Goal: Information Seeking & Learning: Learn about a topic

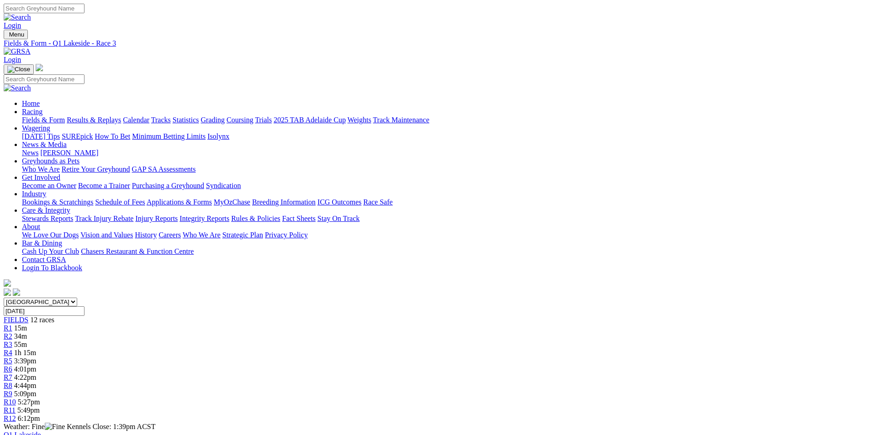
click at [12, 349] on span "R4" at bounding box center [8, 353] width 9 height 8
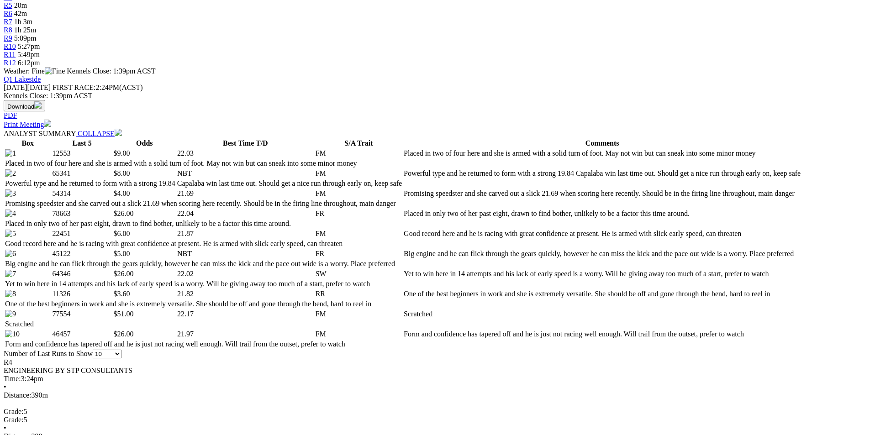
scroll to position [502, 0]
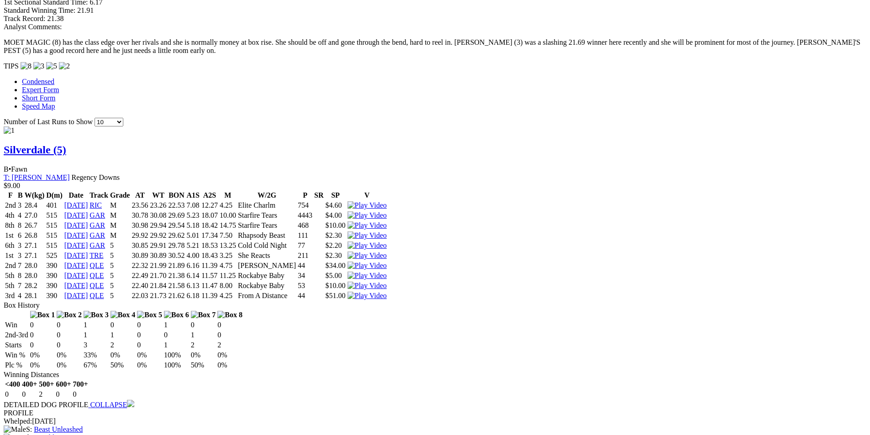
scroll to position [822, 0]
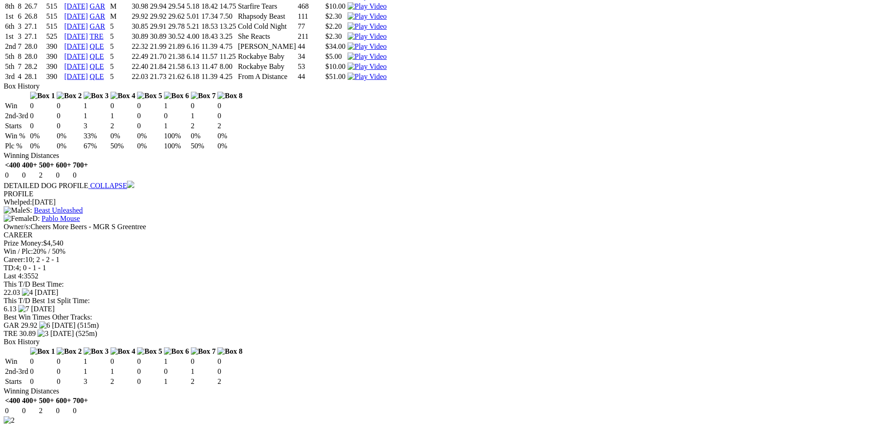
scroll to position [1050, 0]
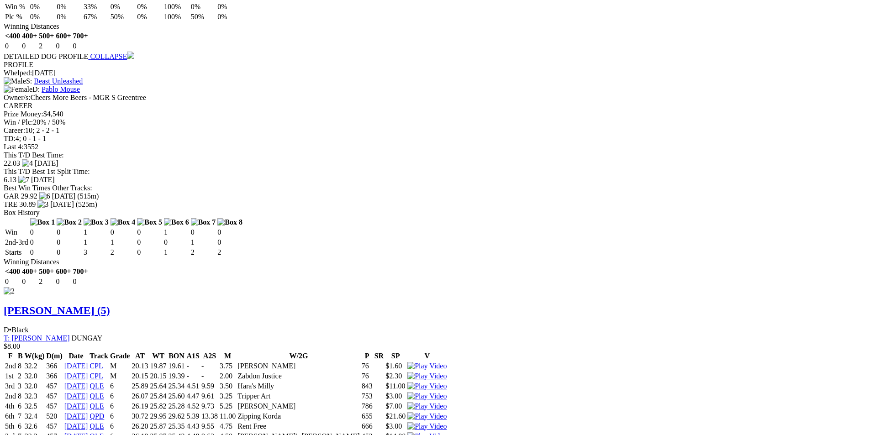
scroll to position [1187, 0]
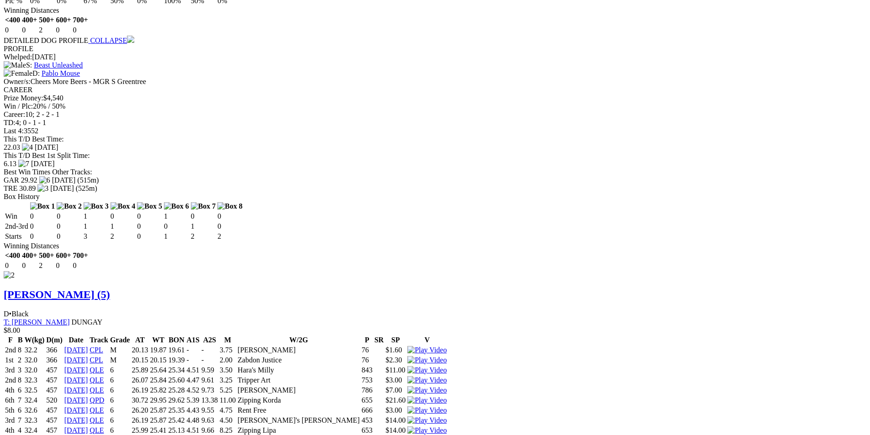
drag, startPoint x: 538, startPoint y: 27, endPoint x: 521, endPoint y: 38, distance: 19.5
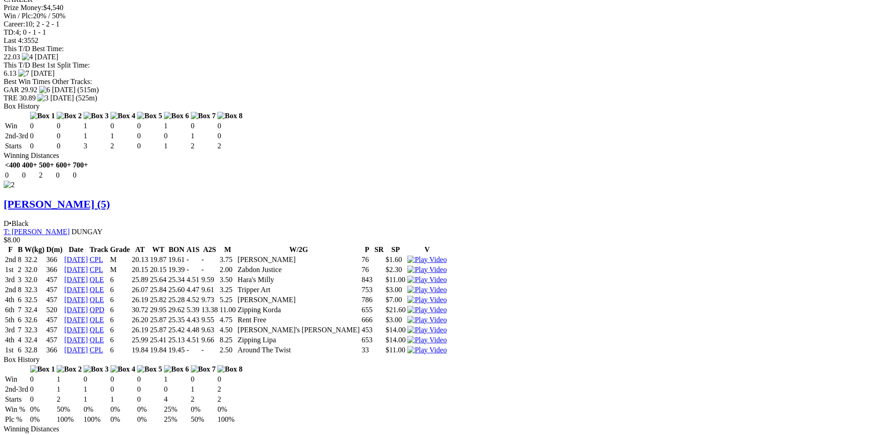
scroll to position [1278, 0]
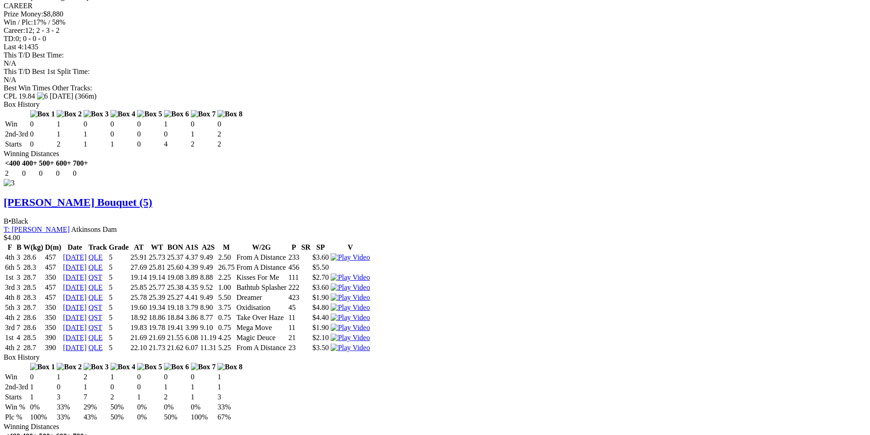
scroll to position [1781, 0]
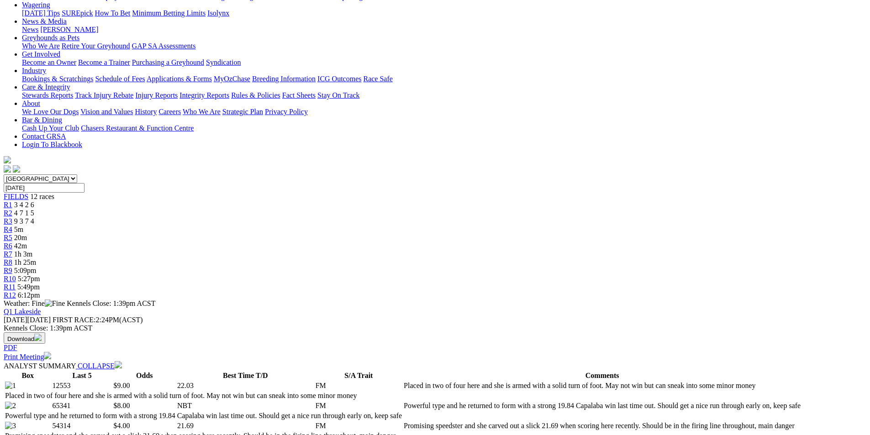
scroll to position [183, 0]
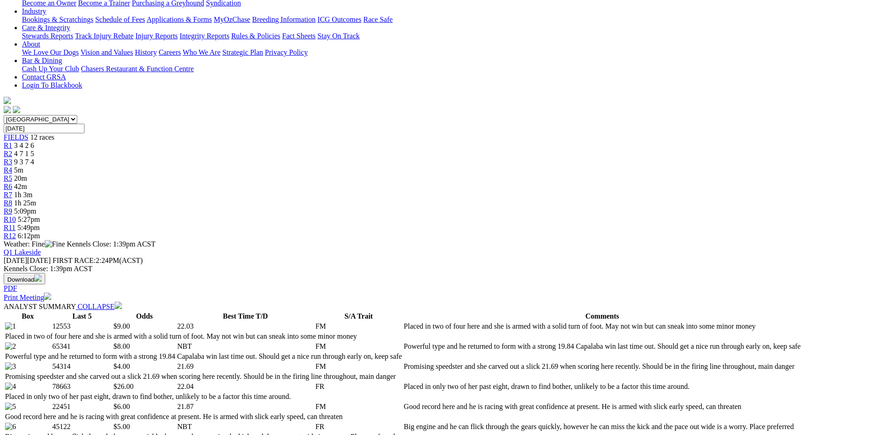
select select "20"
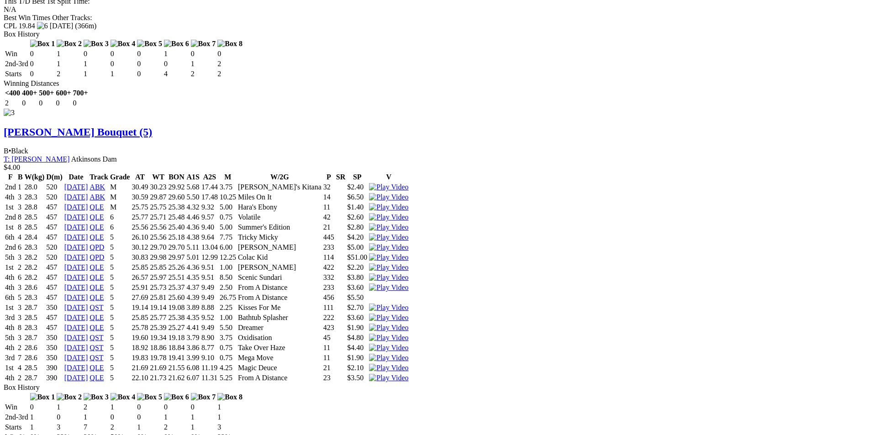
scroll to position [1872, 0]
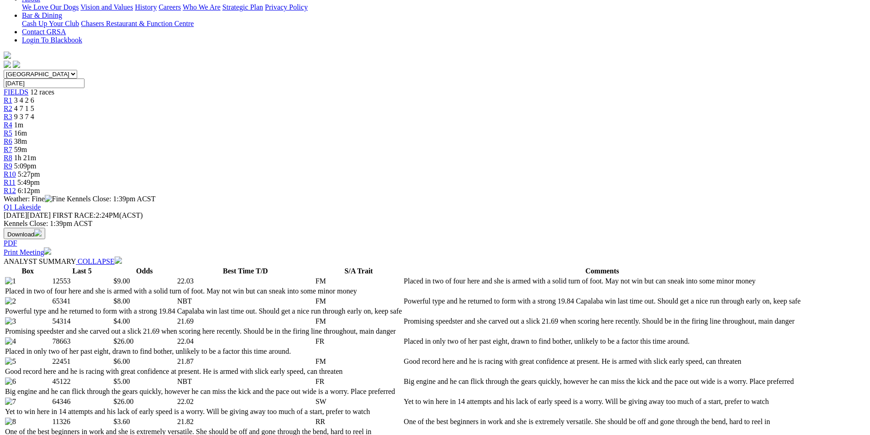
scroll to position [0, 0]
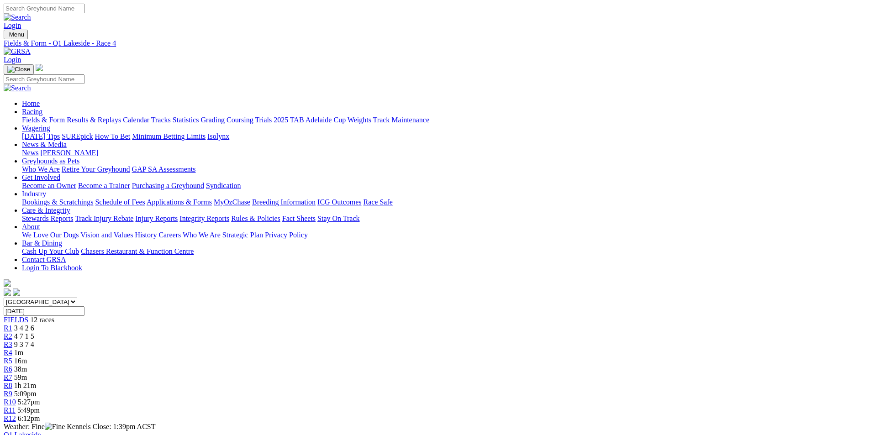
click at [359, 349] on div "R4 1m" at bounding box center [435, 353] width 863 height 8
click at [12, 357] on link "R5" at bounding box center [8, 361] width 9 height 8
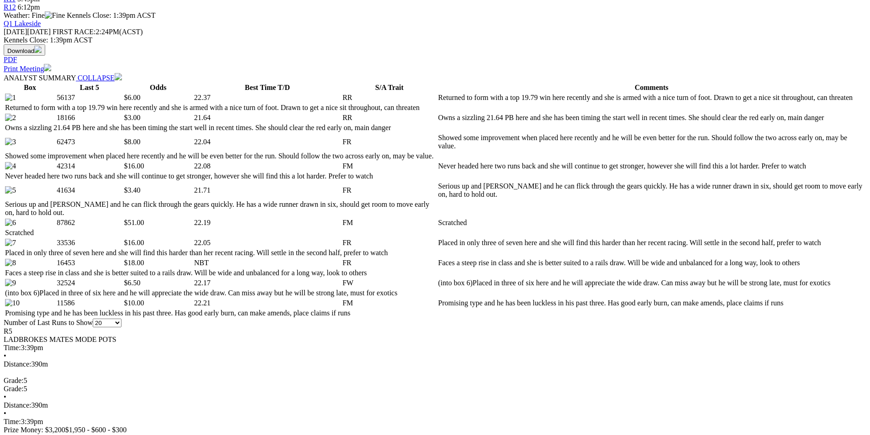
scroll to position [411, 0]
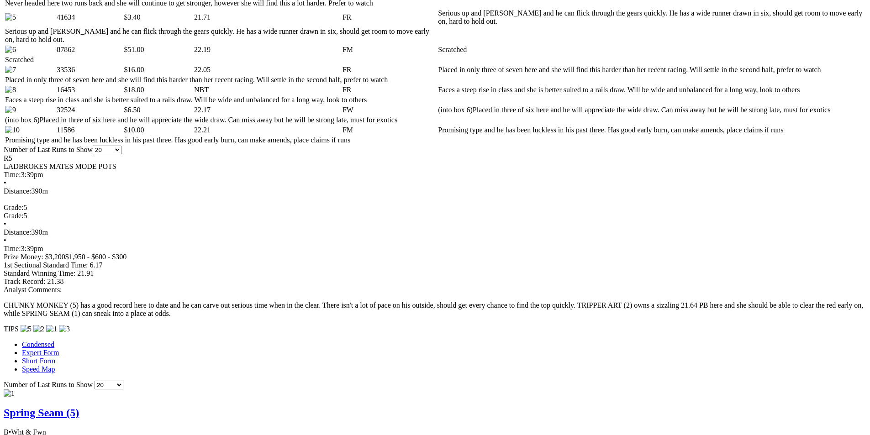
scroll to position [594, 0]
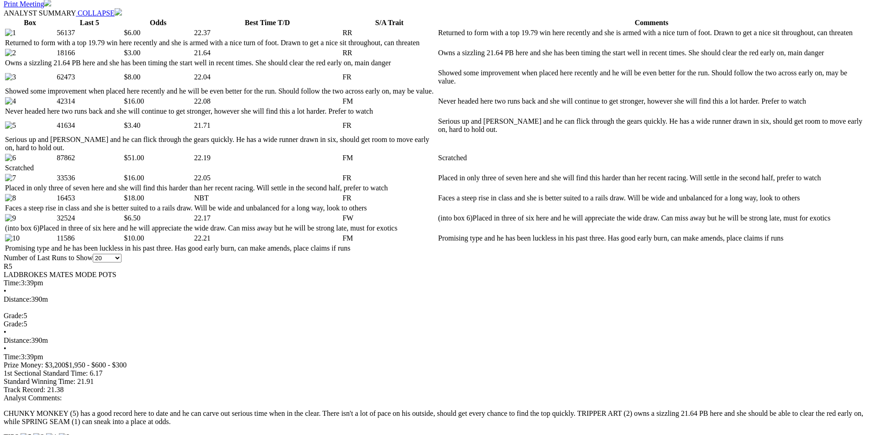
scroll to position [411, 0]
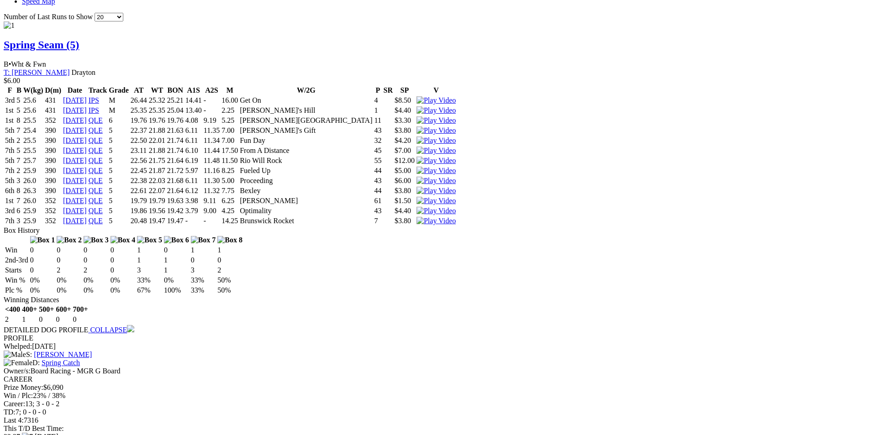
scroll to position [959, 0]
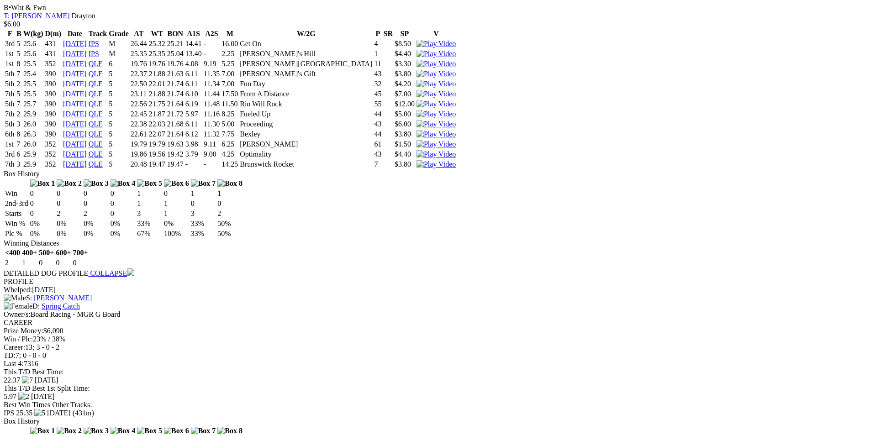
scroll to position [1142, 0]
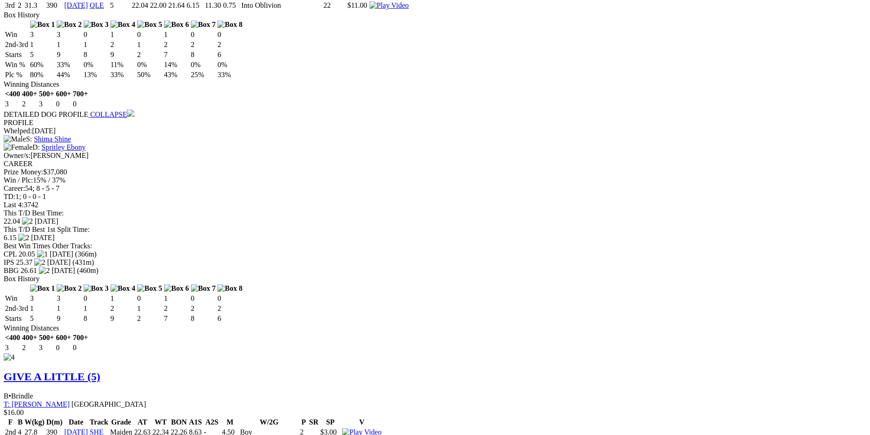
scroll to position [2466, 0]
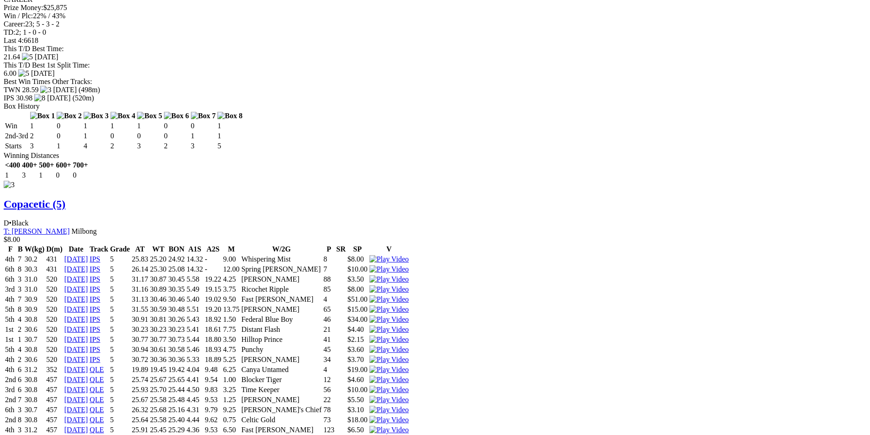
scroll to position [1918, 0]
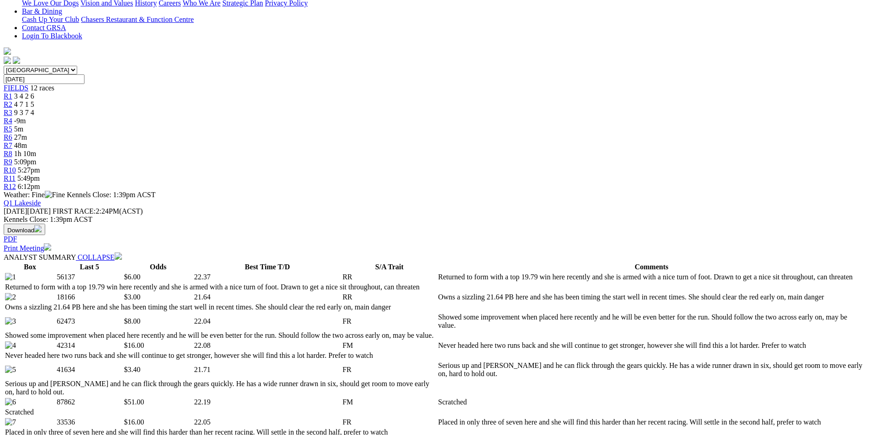
scroll to position [0, 0]
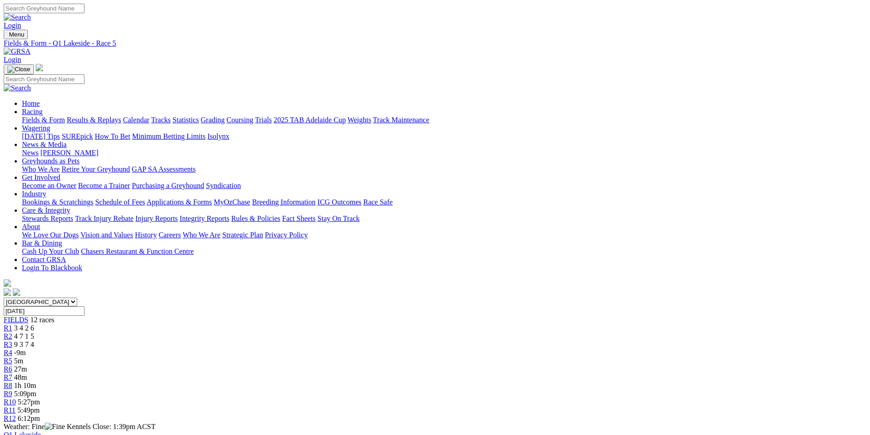
click at [12, 374] on link "R7" at bounding box center [8, 378] width 9 height 8
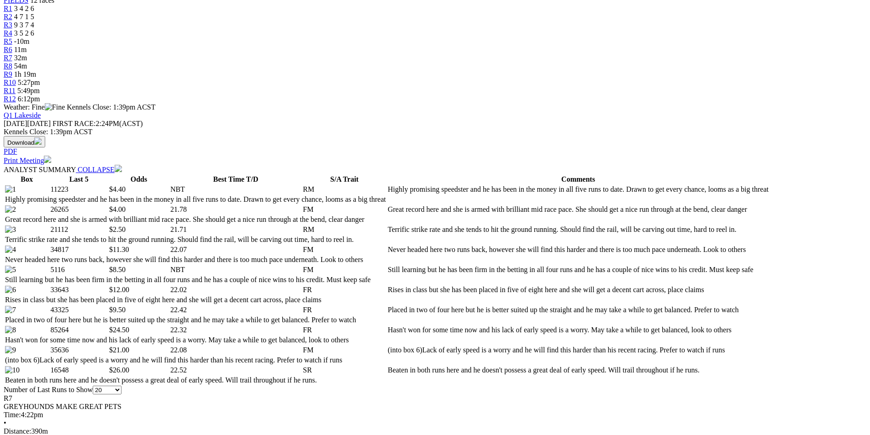
scroll to position [365, 0]
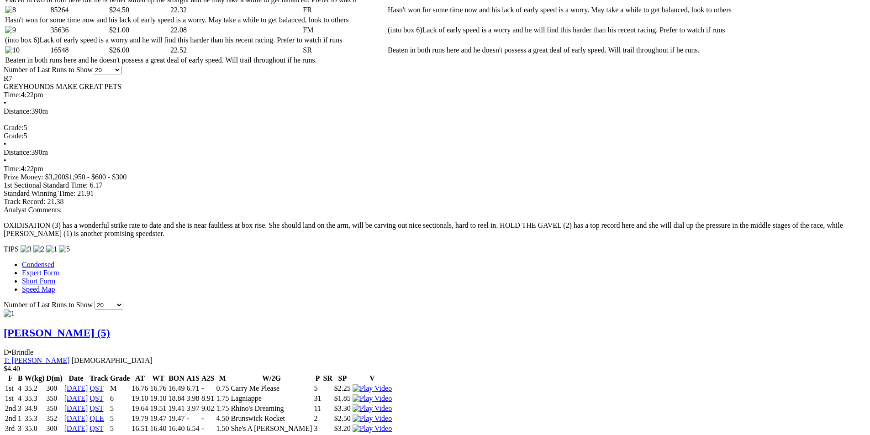
scroll to position [639, 0]
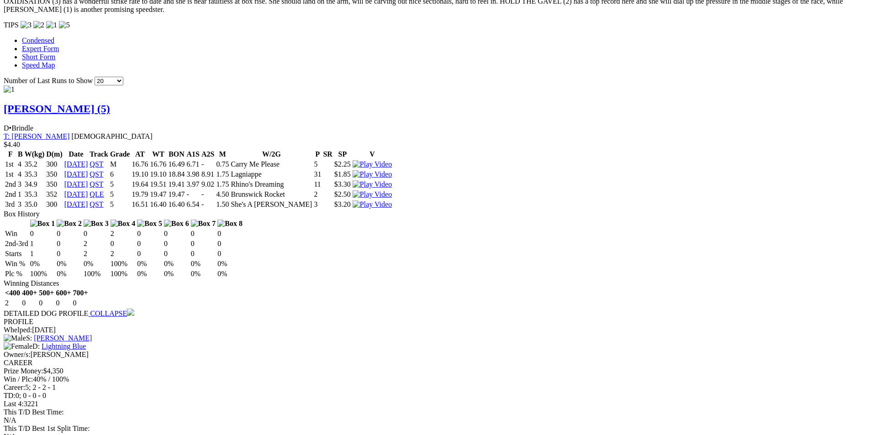
scroll to position [913, 0]
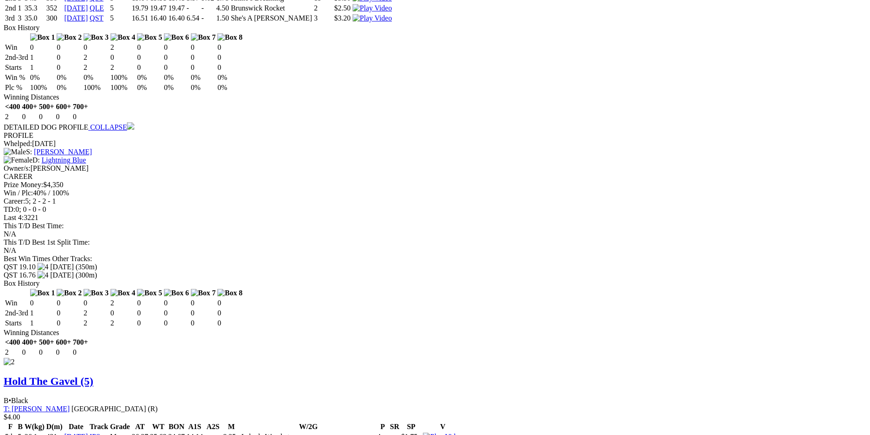
scroll to position [1096, 0]
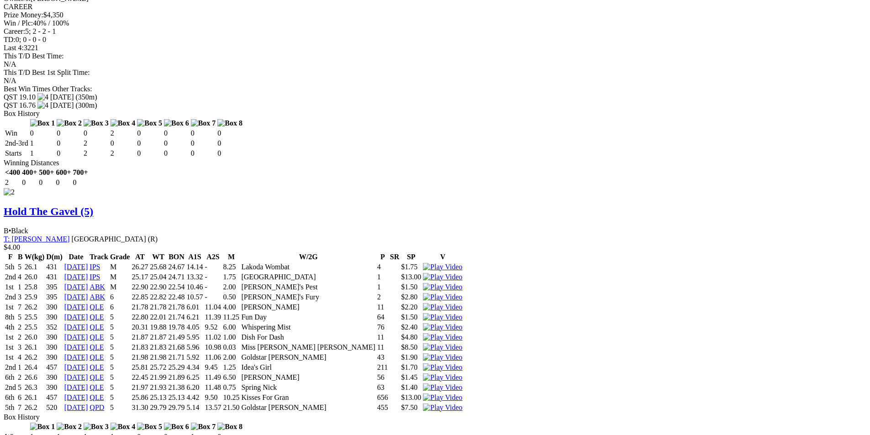
scroll to position [1233, 0]
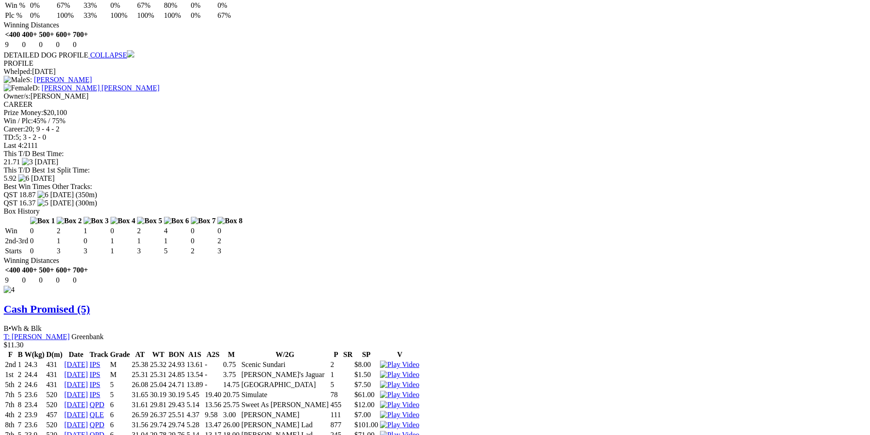
scroll to position [2283, 0]
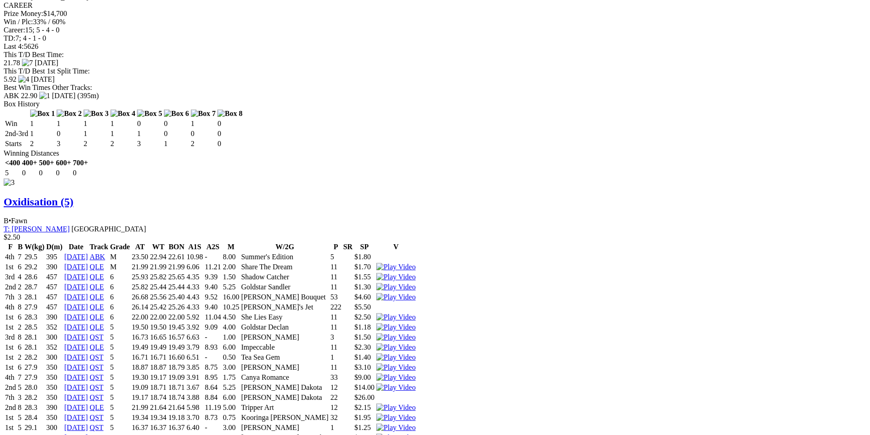
scroll to position [1872, 0]
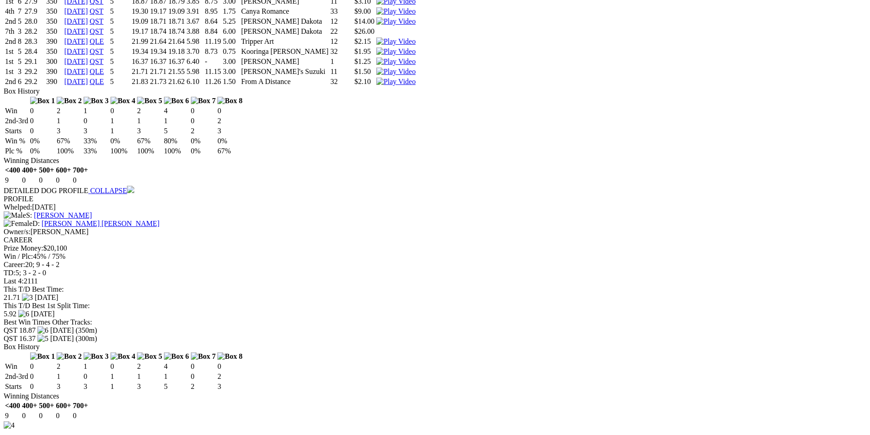
scroll to position [2146, 0]
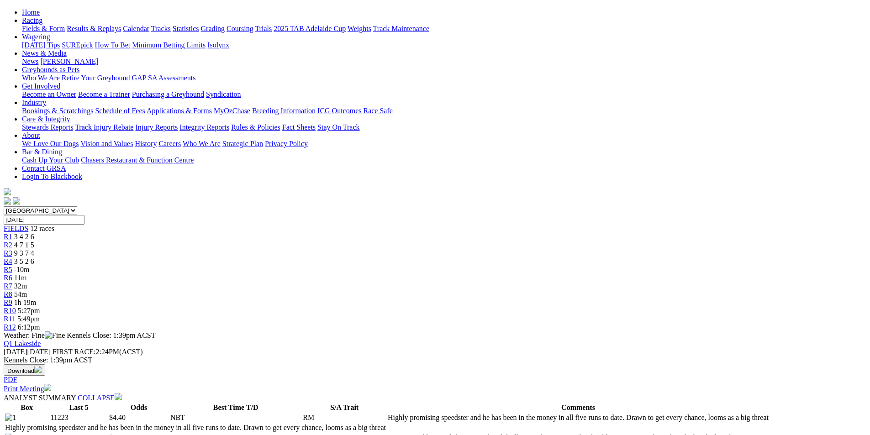
scroll to position [0, 0]
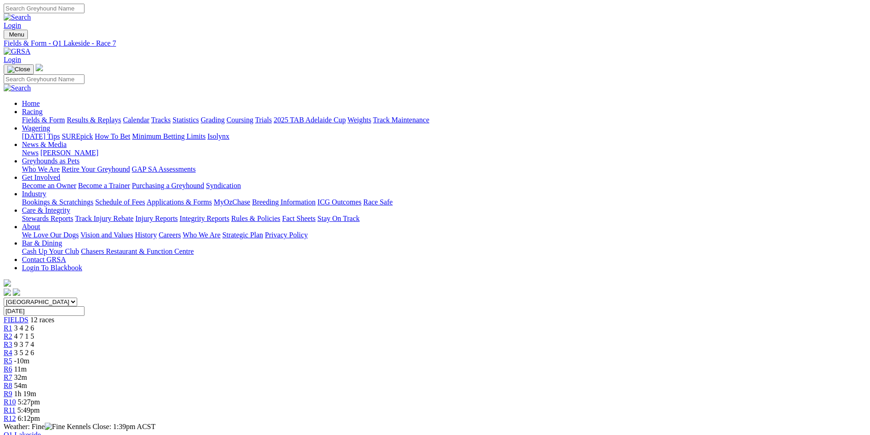
click at [518, 382] on div "R8 54m" at bounding box center [435, 386] width 863 height 8
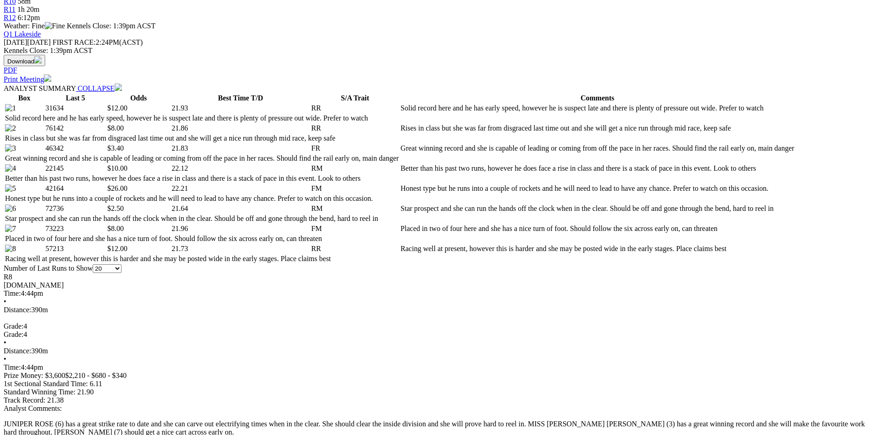
scroll to position [411, 0]
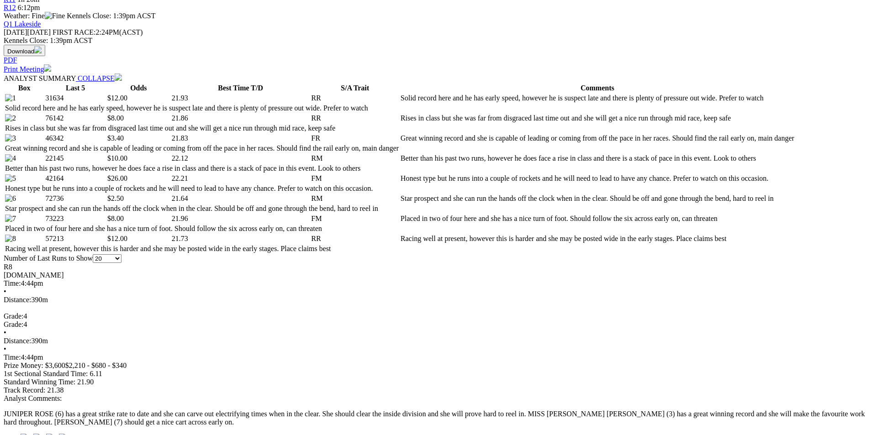
select select "10"
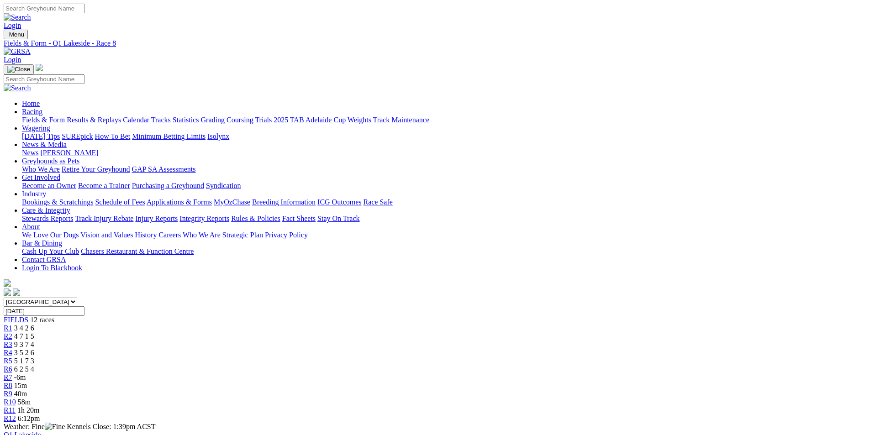
click at [538, 382] on div "R8 15m" at bounding box center [435, 386] width 863 height 8
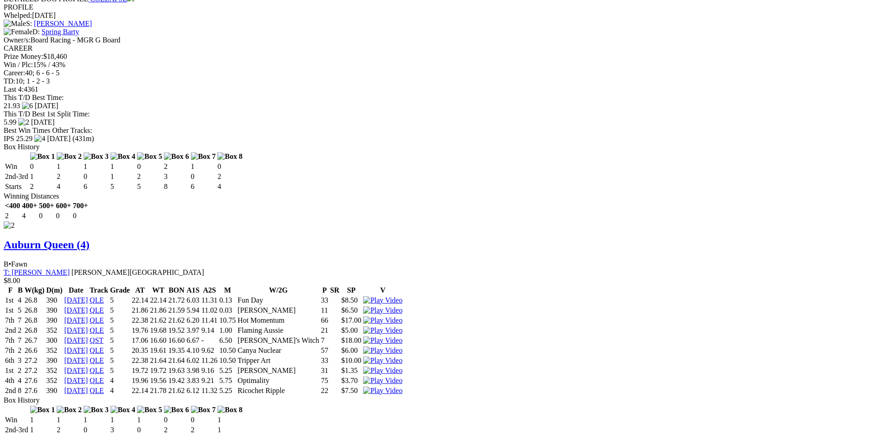
scroll to position [1324, 0]
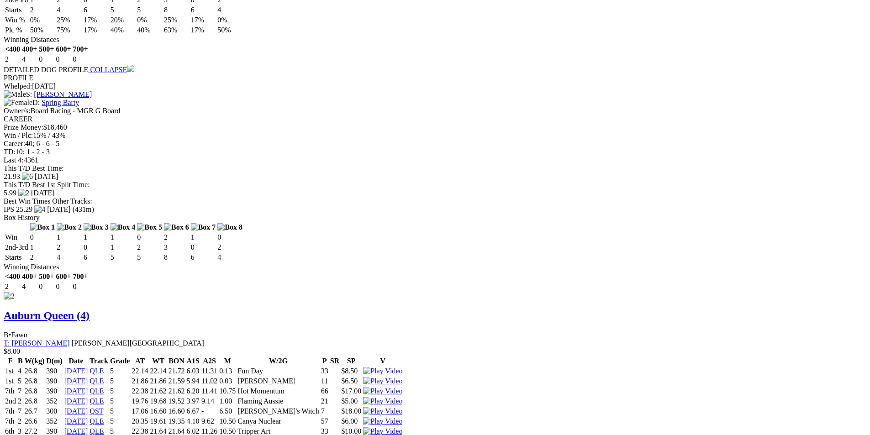
scroll to position [1142, 0]
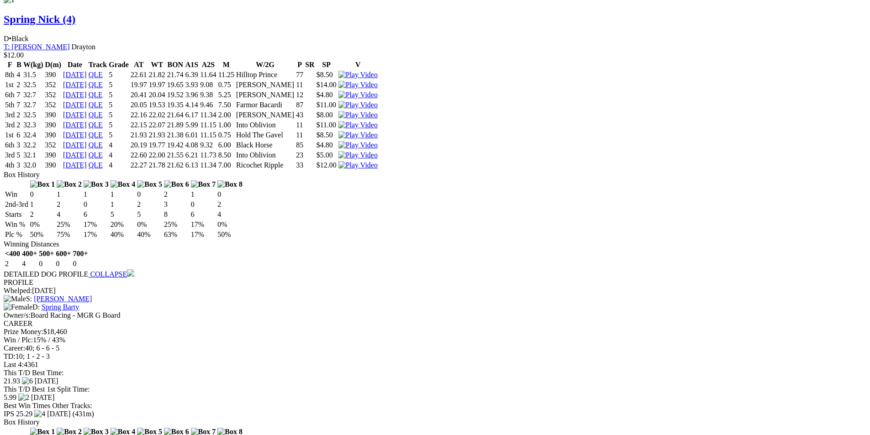
scroll to position [959, 0]
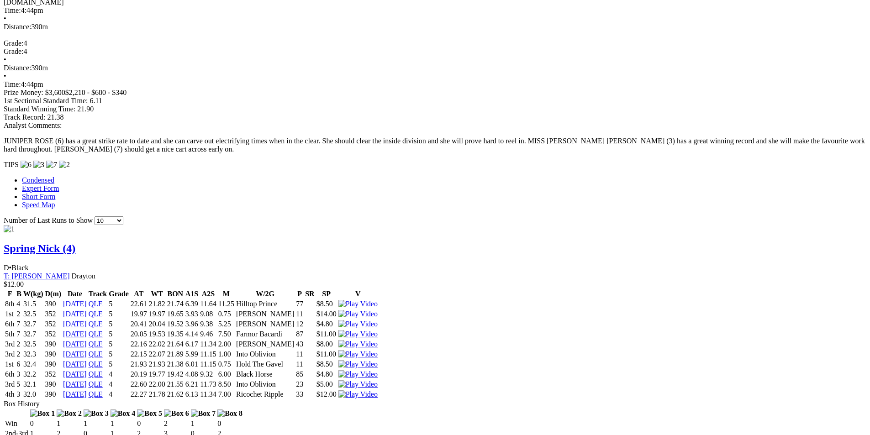
scroll to position [685, 0]
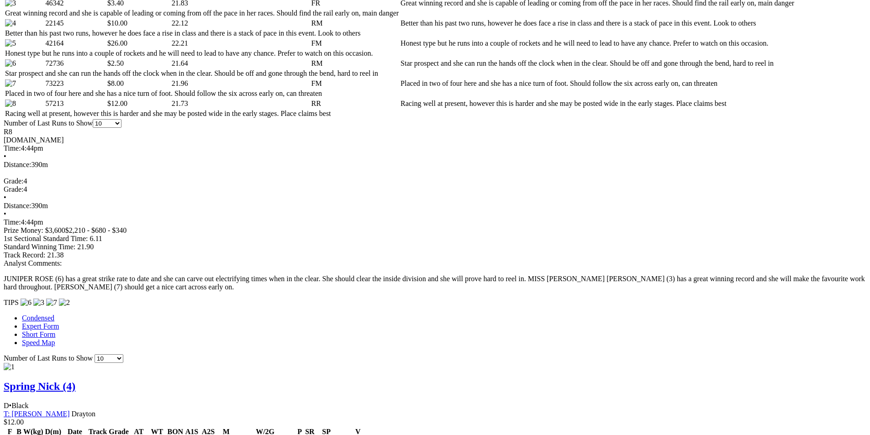
scroll to position [548, 0]
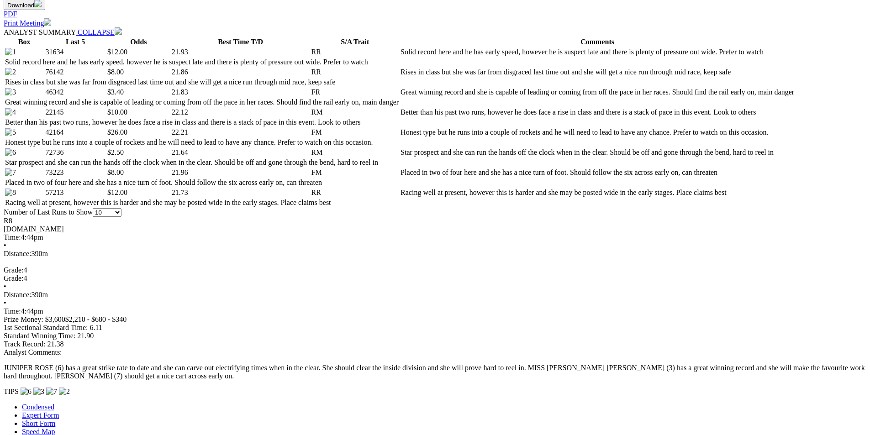
scroll to position [457, 0]
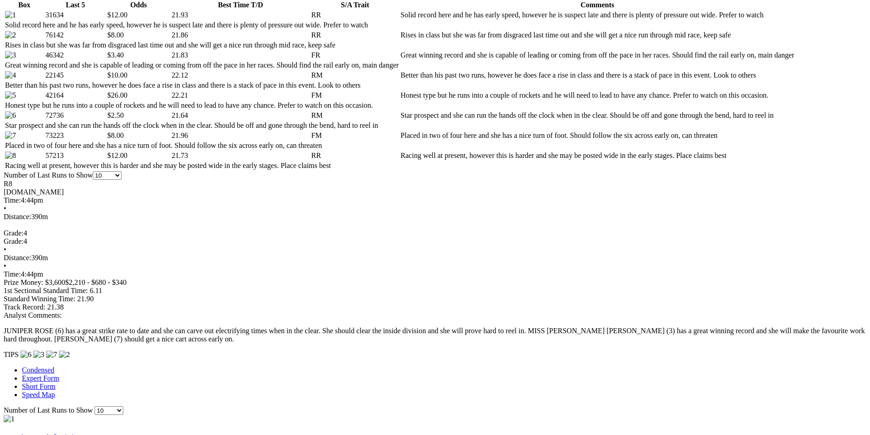
scroll to position [411, 0]
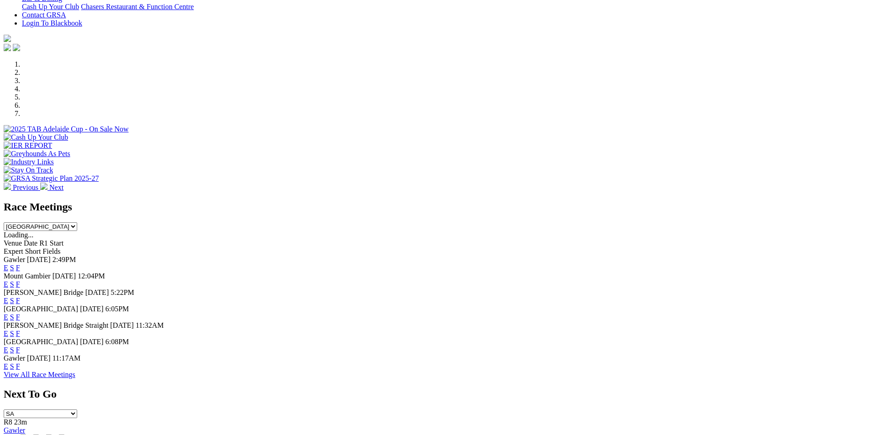
scroll to position [274, 0]
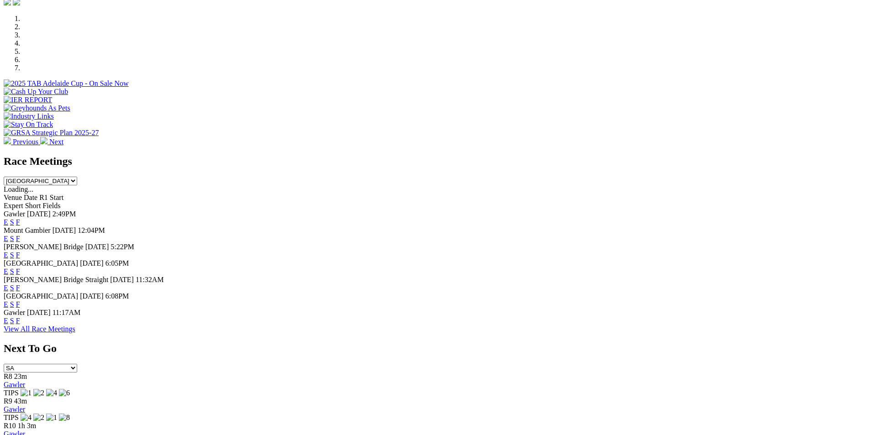
click at [77, 177] on select "[GEOGRAPHIC_DATA] [GEOGRAPHIC_DATA] [GEOGRAPHIC_DATA] [GEOGRAPHIC_DATA] [GEOGRA…" at bounding box center [41, 181] width 74 height 9
select select "QLD"
click at [77, 177] on select "[GEOGRAPHIC_DATA] [GEOGRAPHIC_DATA] [GEOGRAPHIC_DATA] [GEOGRAPHIC_DATA] [GEOGRA…" at bounding box center [41, 181] width 74 height 9
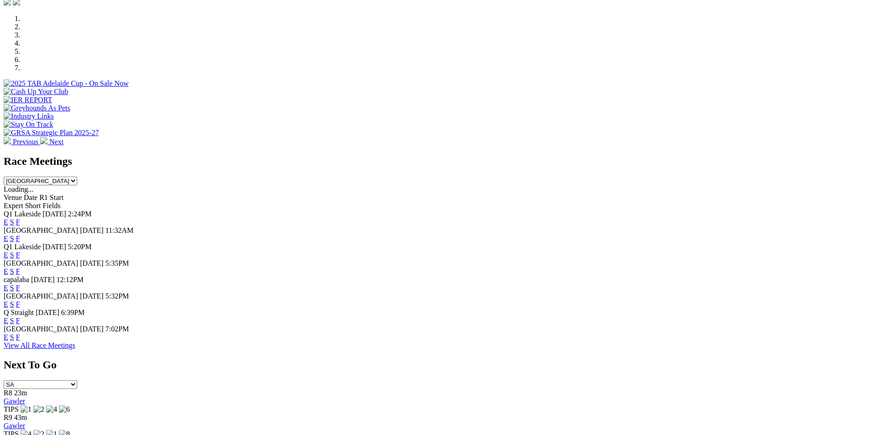
click at [8, 251] on link "E" at bounding box center [6, 255] width 5 height 8
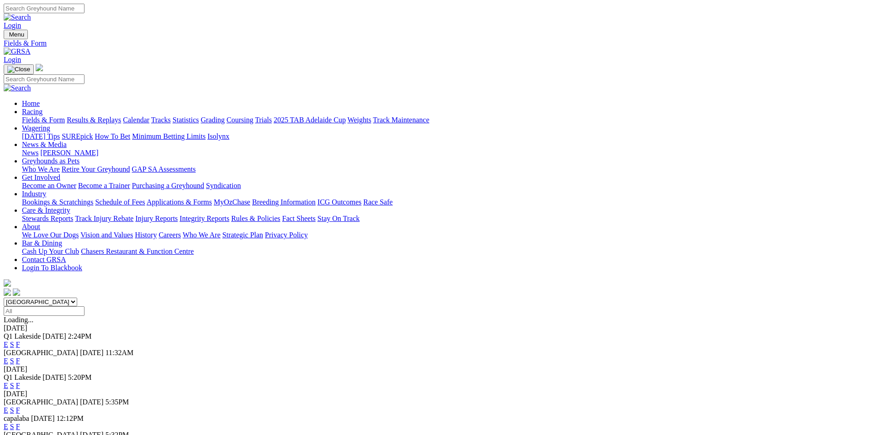
select select "QLD"
click at [8, 341] on link "E" at bounding box center [6, 345] width 5 height 8
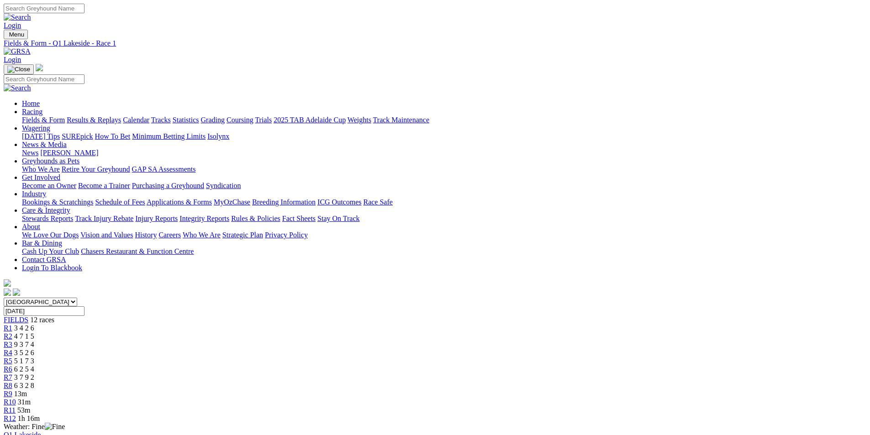
click at [12, 390] on span "R9" at bounding box center [8, 394] width 9 height 8
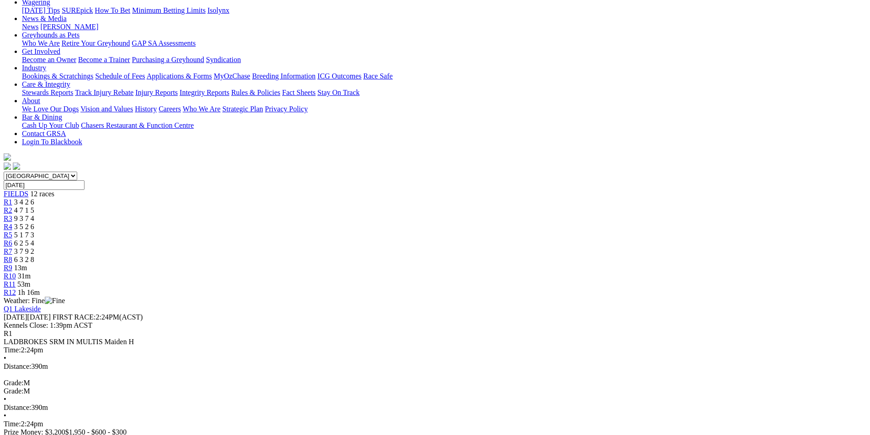
scroll to position [137, 0]
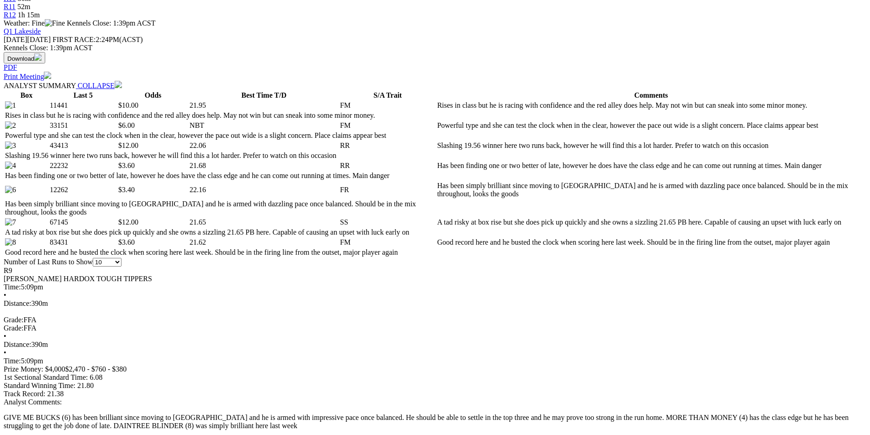
scroll to position [411, 0]
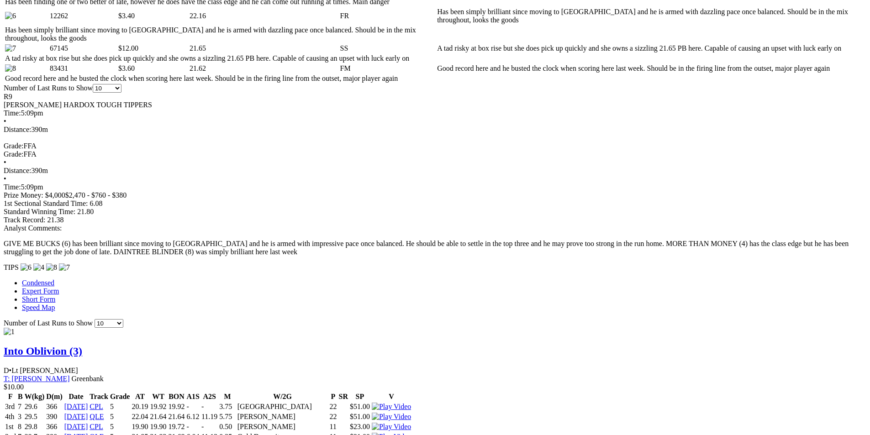
scroll to position [594, 0]
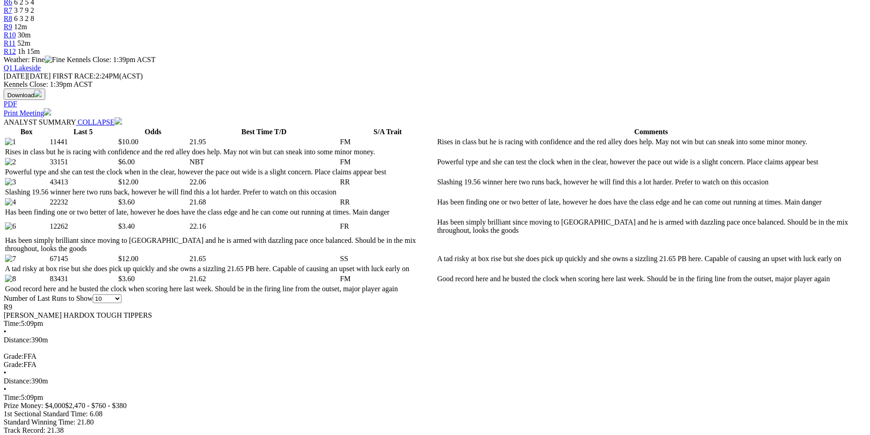
scroll to position [365, 0]
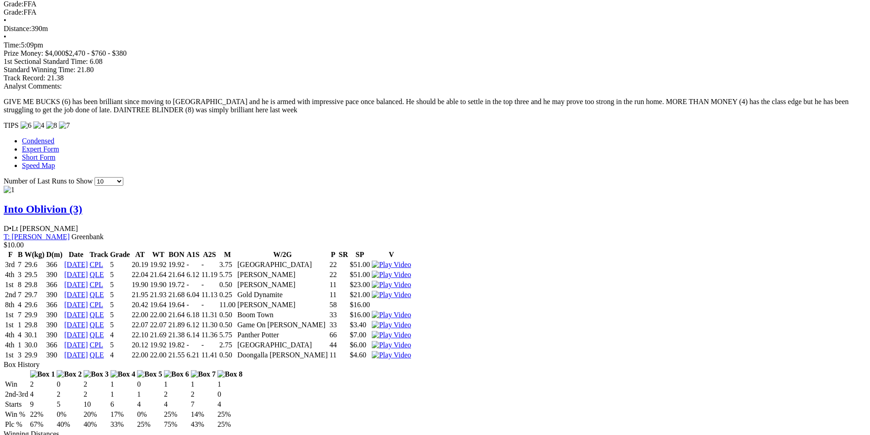
scroll to position [731, 0]
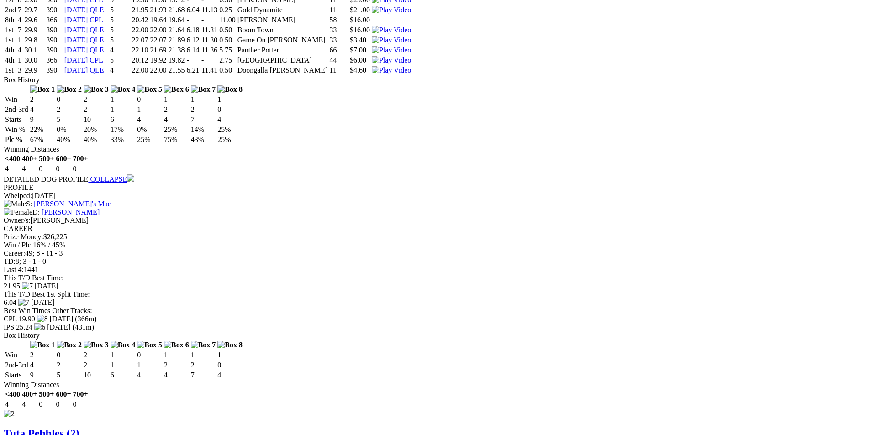
scroll to position [913, 0]
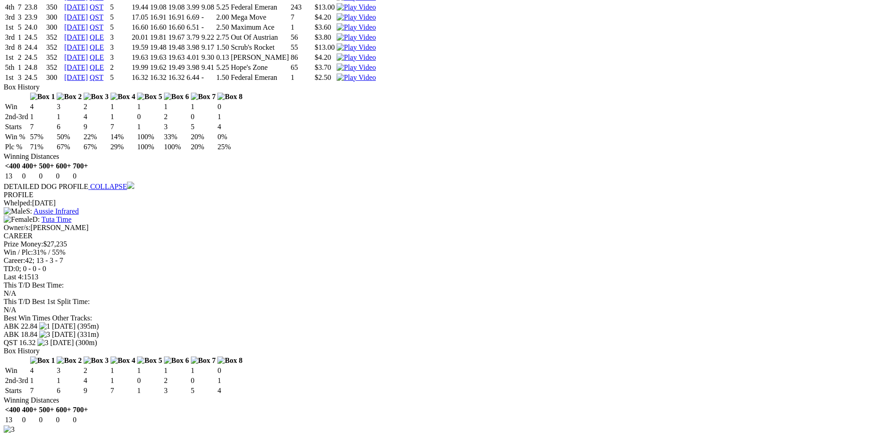
scroll to position [1507, 0]
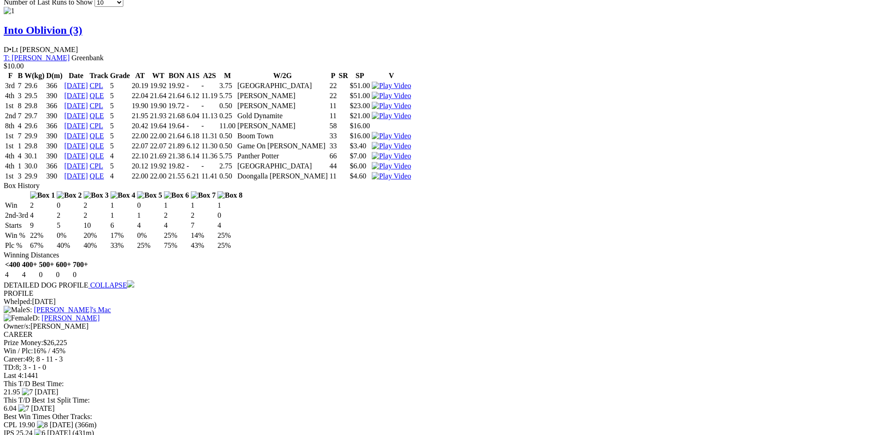
scroll to position [913, 0]
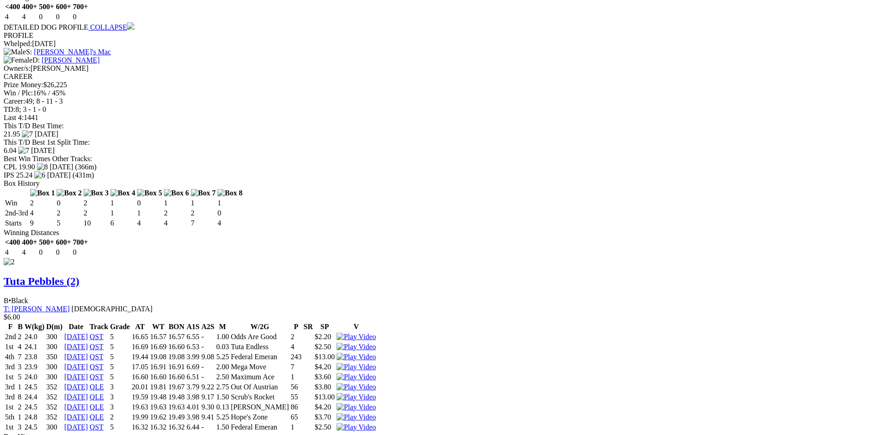
scroll to position [1187, 0]
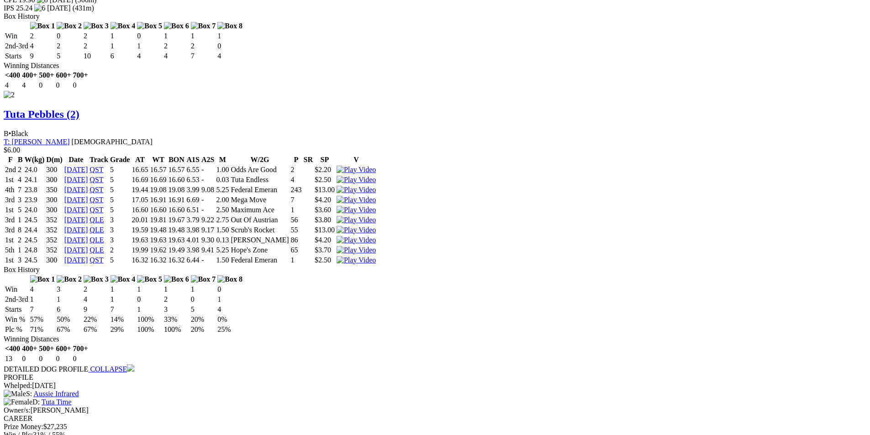
scroll to position [1370, 0]
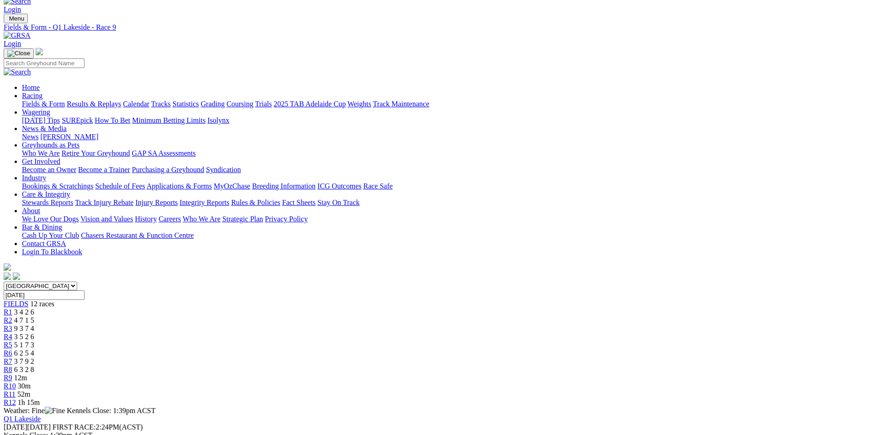
scroll to position [0, 0]
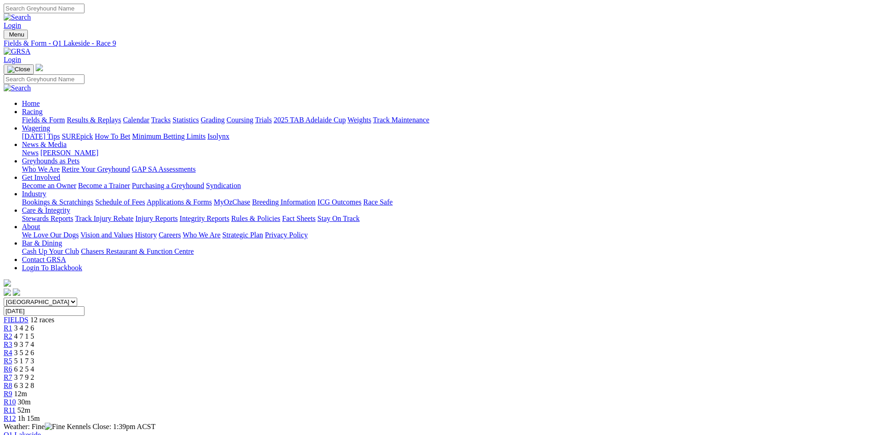
click at [16, 398] on span "R10" at bounding box center [10, 402] width 12 height 8
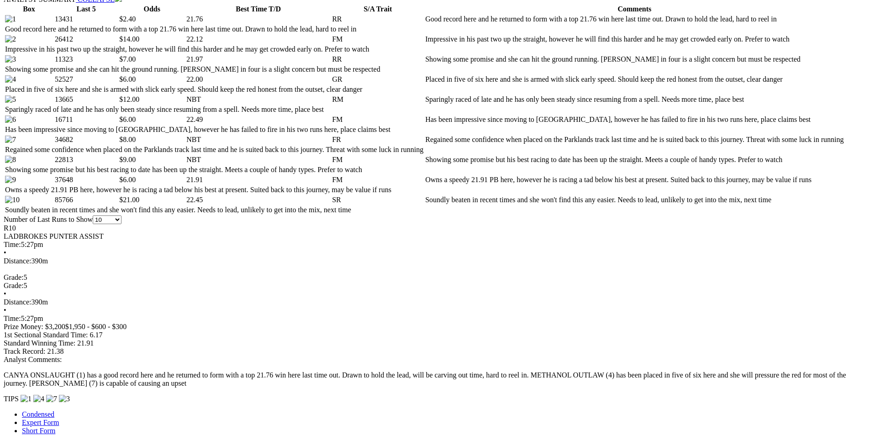
scroll to position [502, 0]
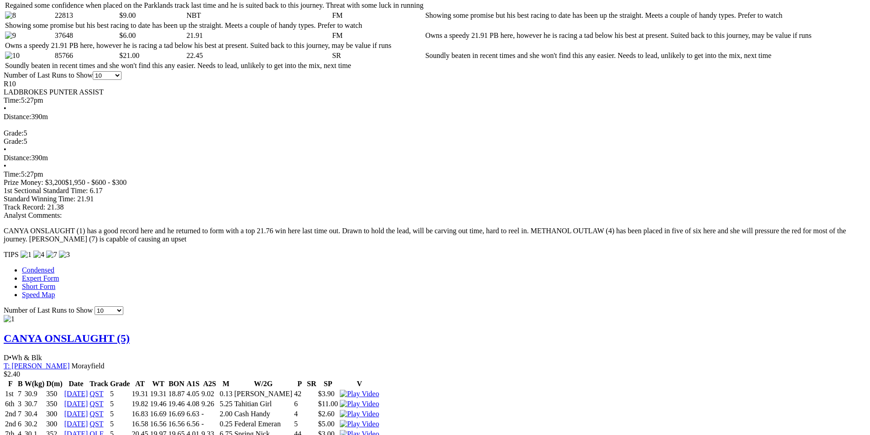
scroll to position [639, 0]
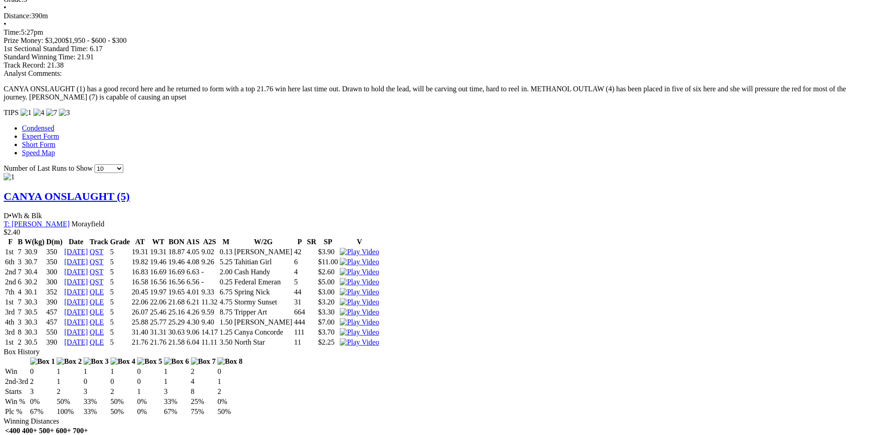
scroll to position [822, 0]
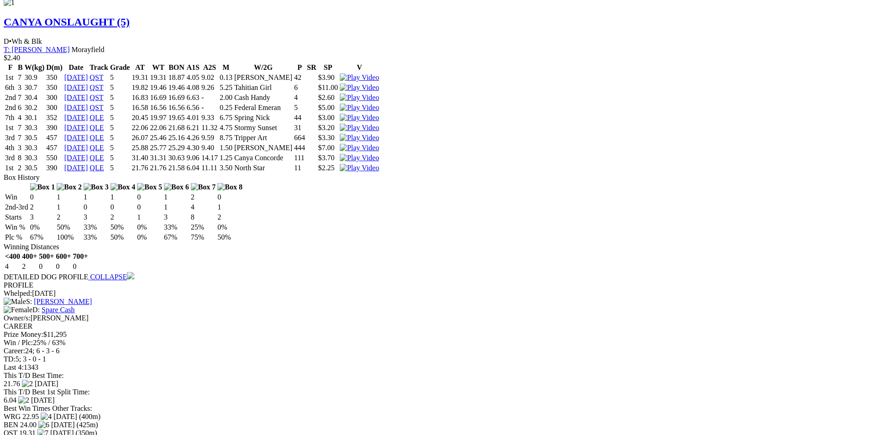
scroll to position [1005, 0]
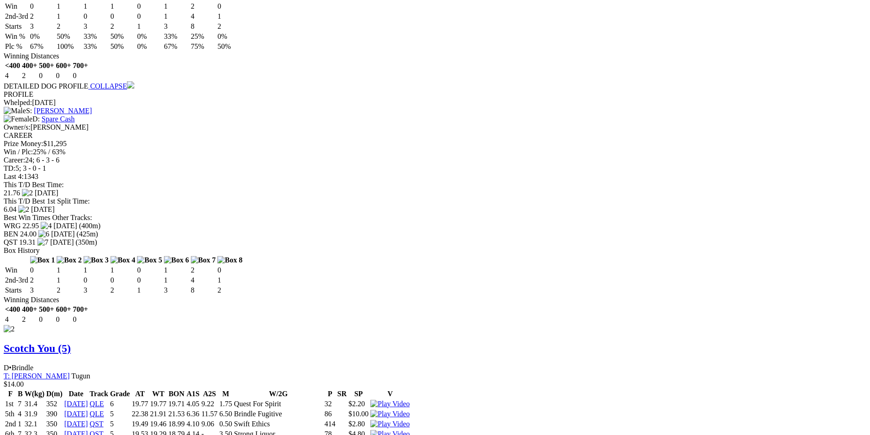
scroll to position [1187, 0]
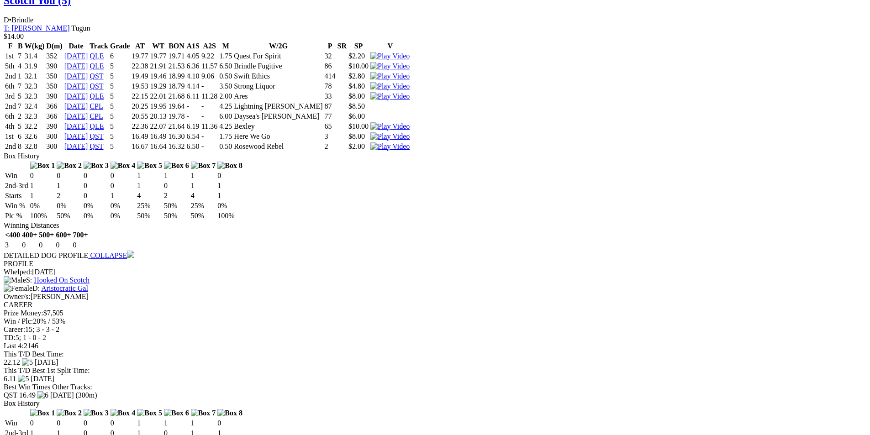
scroll to position [1507, 0]
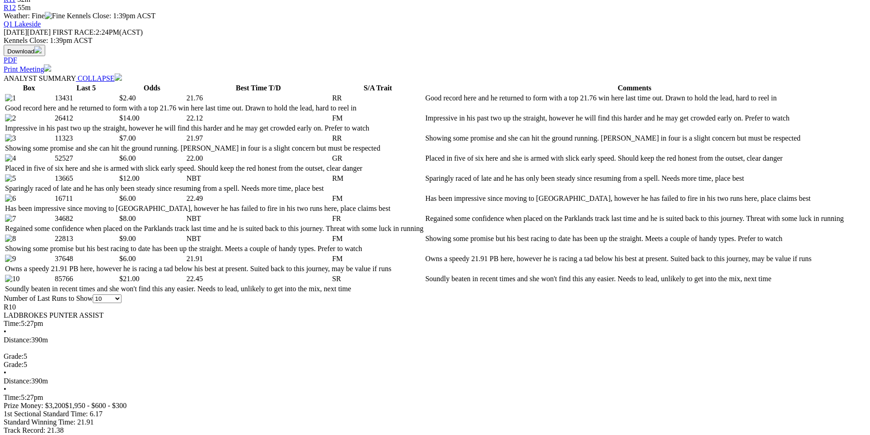
scroll to position [0, 0]
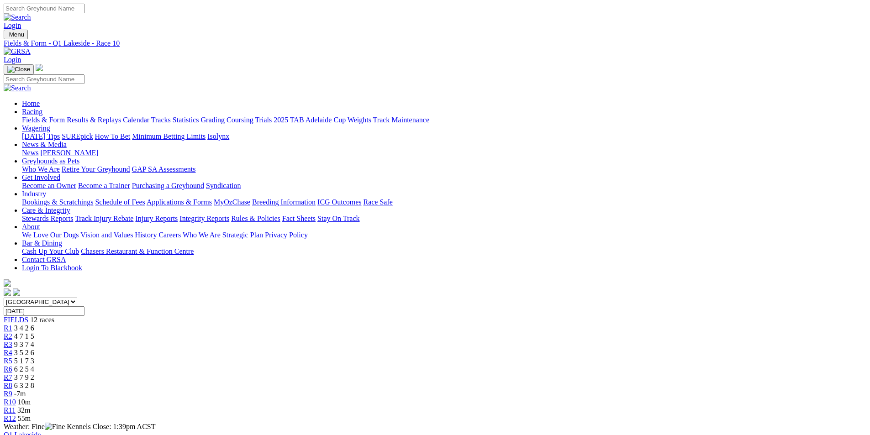
click at [16, 406] on span "R11" at bounding box center [10, 410] width 12 height 8
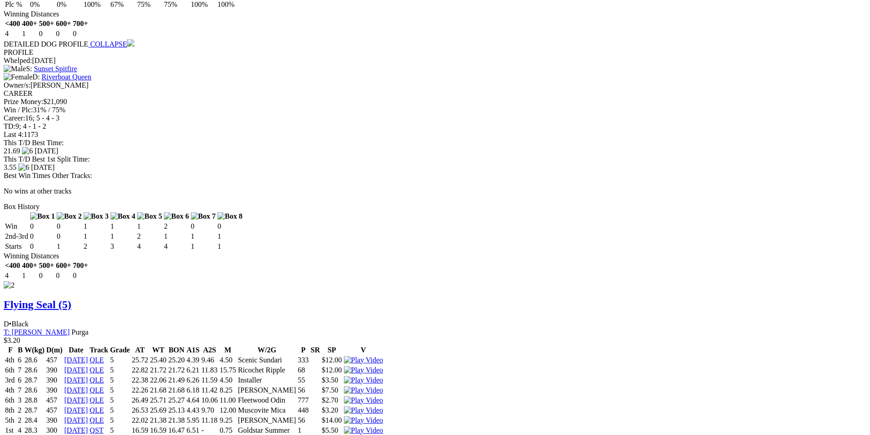
scroll to position [1187, 0]
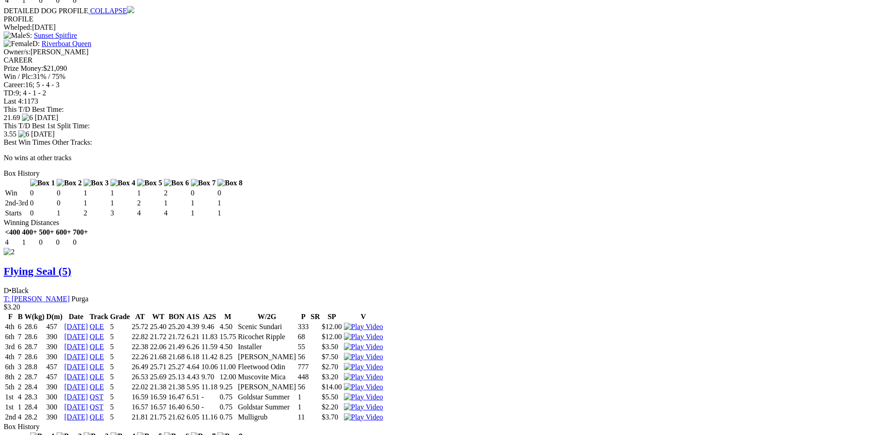
scroll to position [1233, 0]
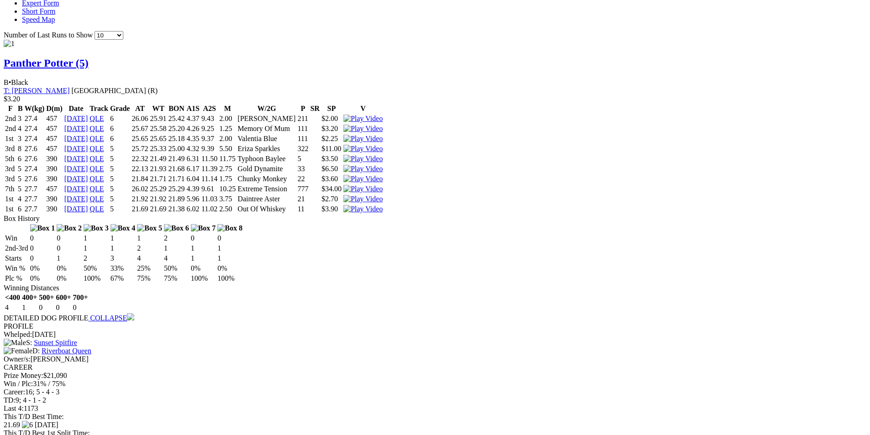
scroll to position [913, 0]
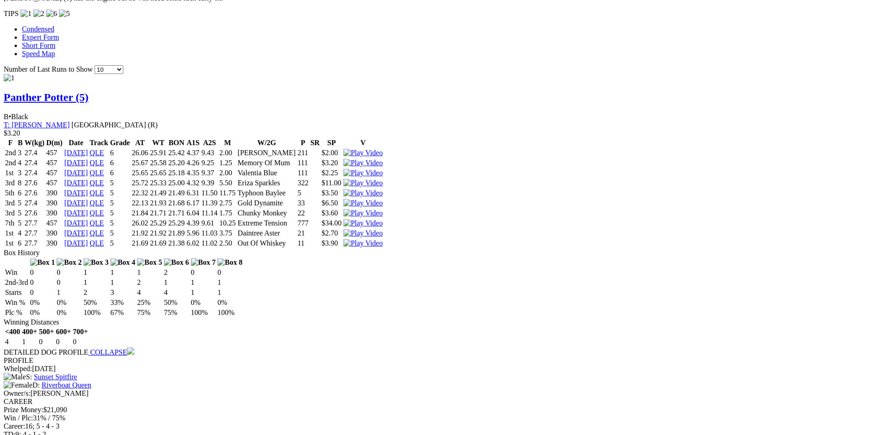
scroll to position [832, 0]
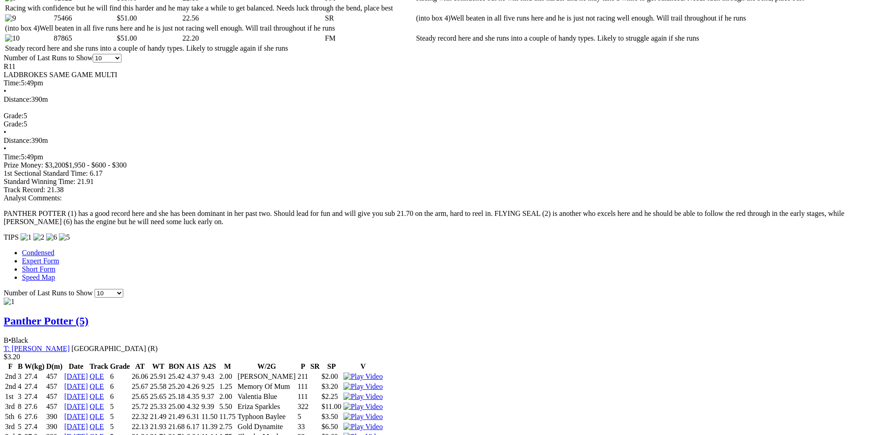
scroll to position [604, 0]
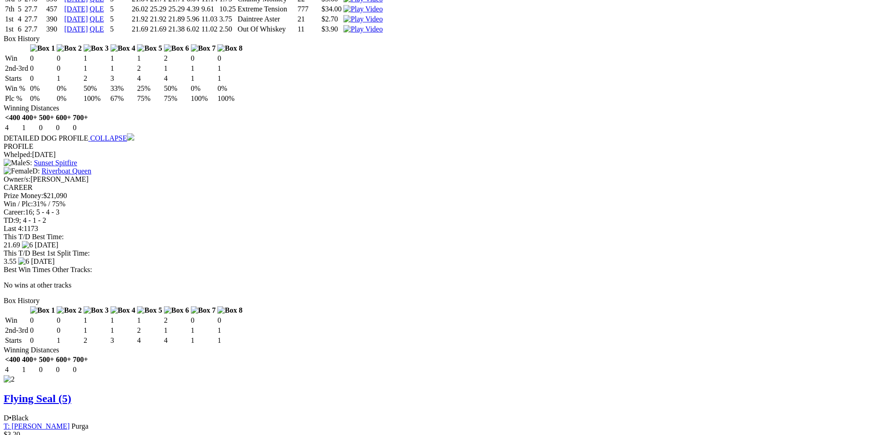
scroll to position [1106, 0]
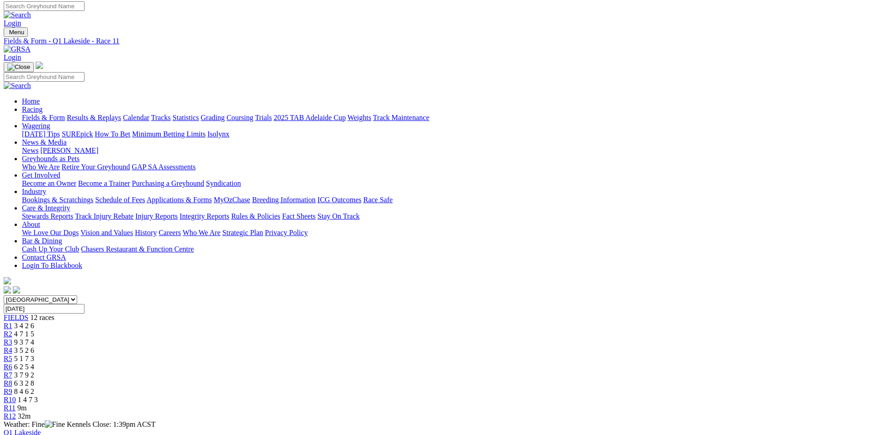
scroll to position [0, 0]
